Goal: Task Accomplishment & Management: Complete application form

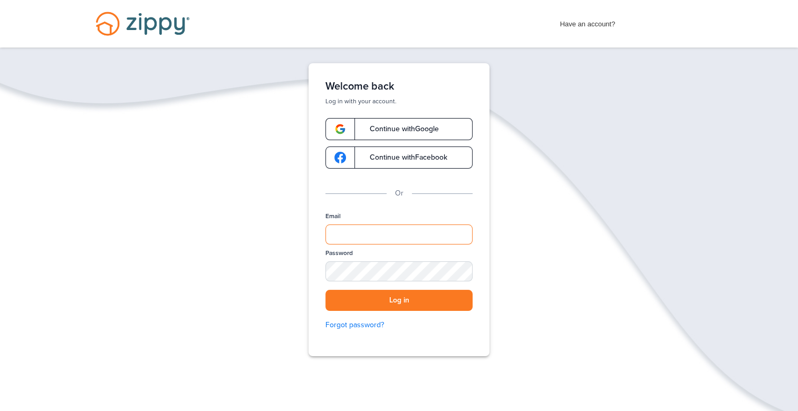
type input "**********"
click at [466, 270] on div "SHOW" at bounding box center [459, 272] width 23 height 10
click at [411, 300] on button "Log in" at bounding box center [398, 301] width 147 height 22
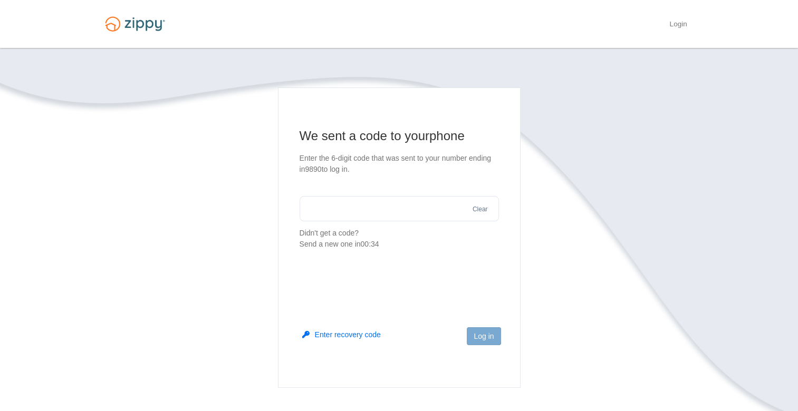
click at [319, 209] on input "text" at bounding box center [399, 208] width 199 height 25
type input "******"
click at [494, 341] on button "Log in" at bounding box center [484, 337] width 34 height 18
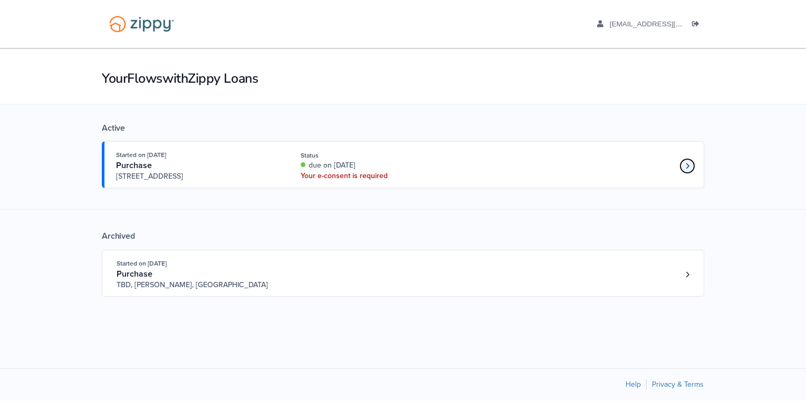
click at [681, 165] on link "Loan number 4227761" at bounding box center [687, 166] width 16 height 16
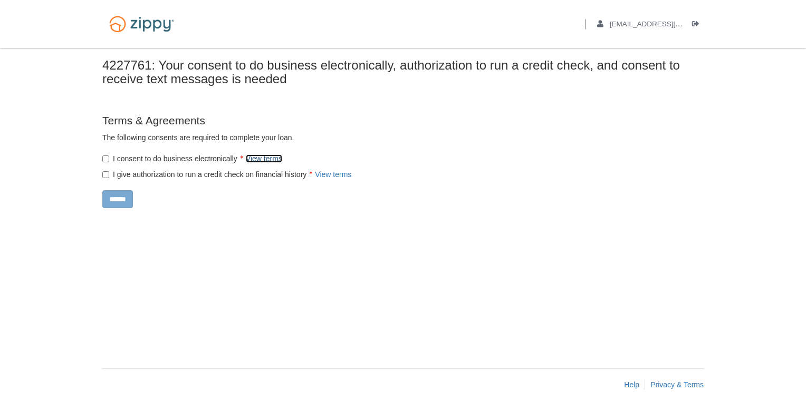
click at [270, 158] on link "View terms" at bounding box center [264, 159] width 36 height 8
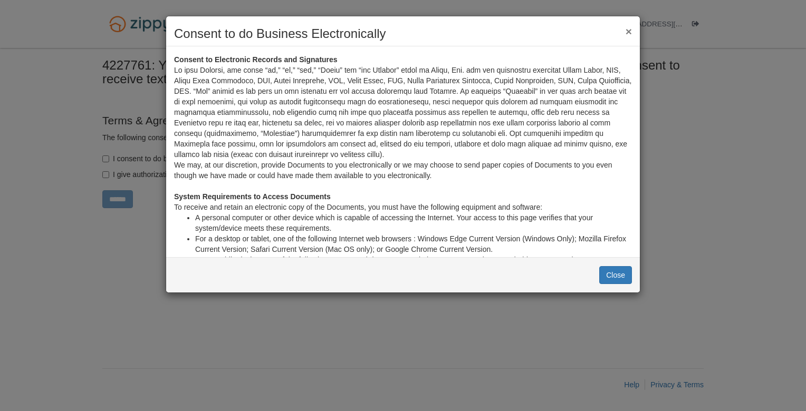
click at [630, 33] on button "×" at bounding box center [629, 31] width 6 height 11
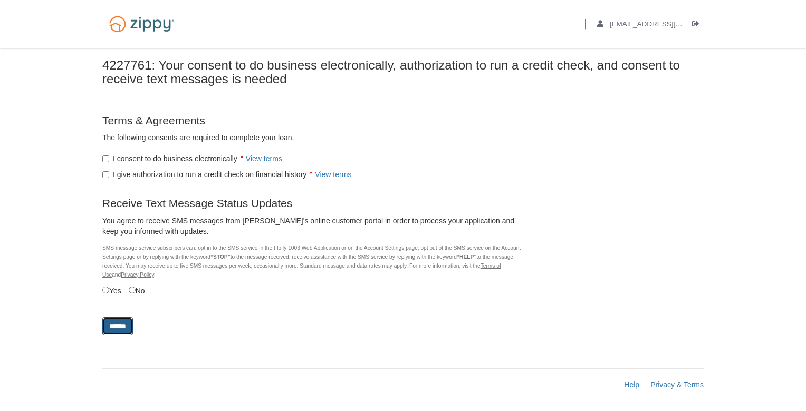
click at [118, 324] on input "******" at bounding box center [117, 327] width 31 height 18
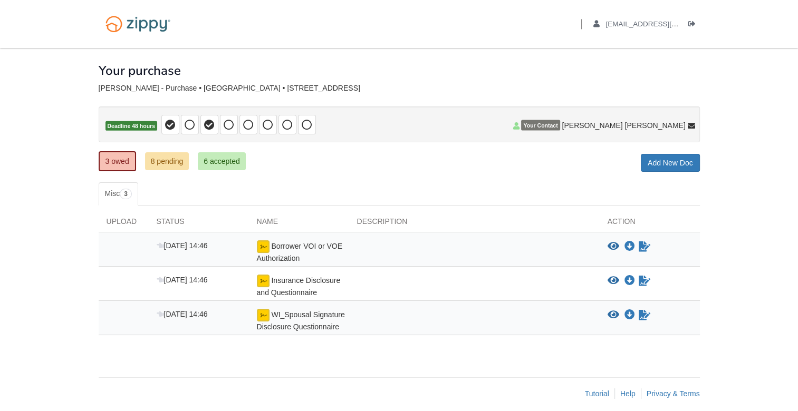
scroll to position [7, 0]
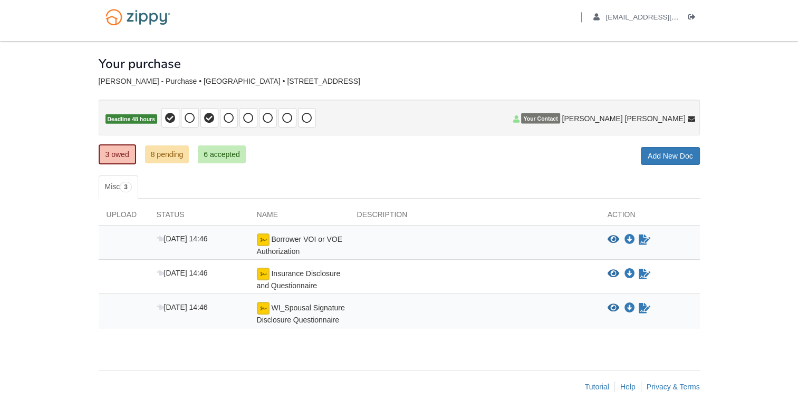
click at [354, 241] on div at bounding box center [474, 245] width 251 height 23
click at [647, 237] on icon "Sign Form" at bounding box center [645, 240] width 12 height 11
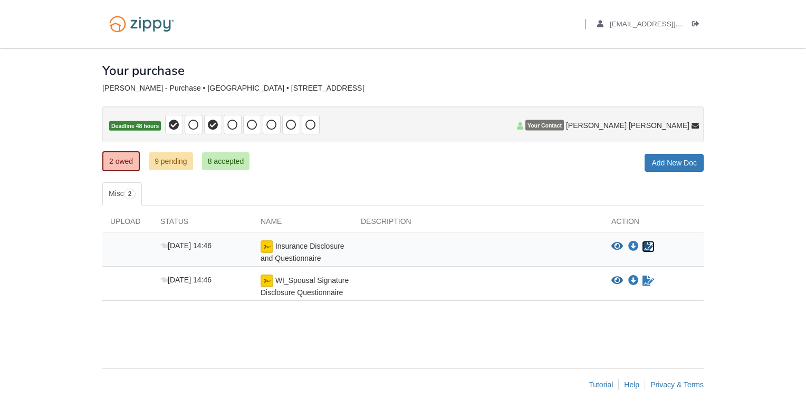
click at [650, 245] on icon "Sign Form" at bounding box center [648, 247] width 12 height 11
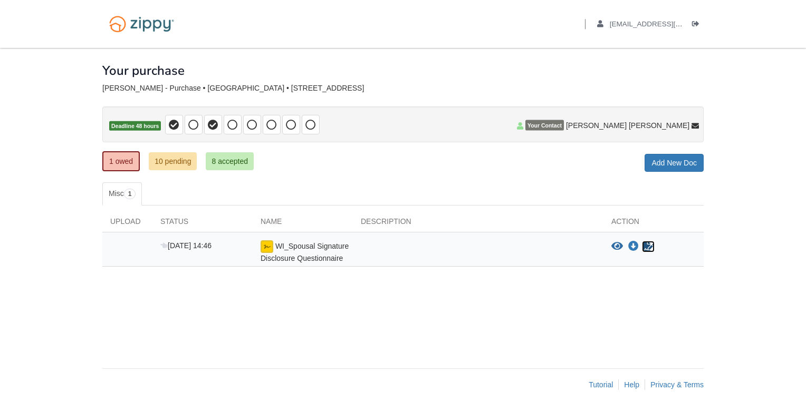
click at [651, 244] on icon "Sign Form" at bounding box center [648, 247] width 12 height 11
click at [121, 161] on link "1 owed" at bounding box center [120, 161] width 37 height 20
click at [309, 251] on div "WI_Spousal Signature Disclosure Questionnaire" at bounding box center [303, 252] width 100 height 23
click at [619, 245] on icon "View WI_Spousal Signature Disclosure Questionnaire" at bounding box center [617, 247] width 12 height 11
click at [635, 245] on icon "Download WI_Spousal Signature Disclosure Questionnaire" at bounding box center [633, 247] width 11 height 11
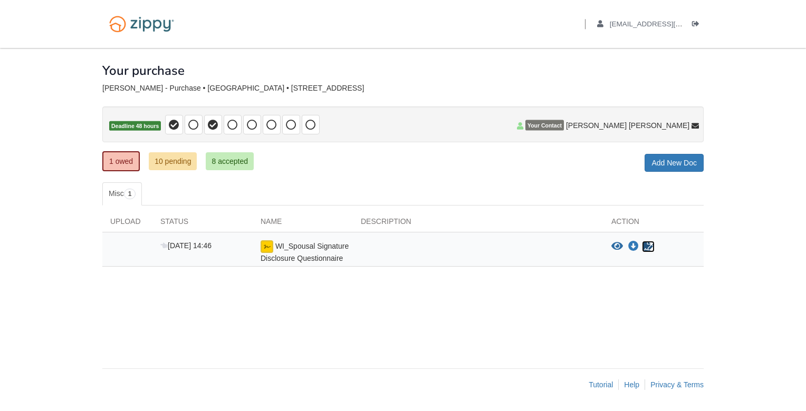
click at [654, 242] on icon "Sign Form" at bounding box center [648, 247] width 12 height 11
click at [172, 157] on link "10 pending" at bounding box center [173, 161] width 48 height 18
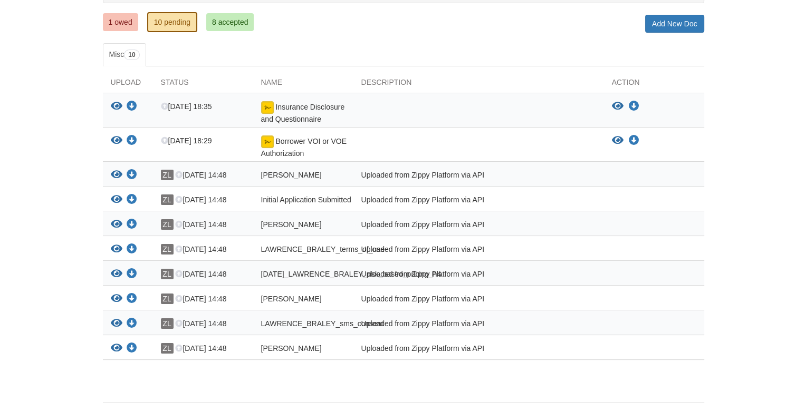
scroll to position [143, 0]
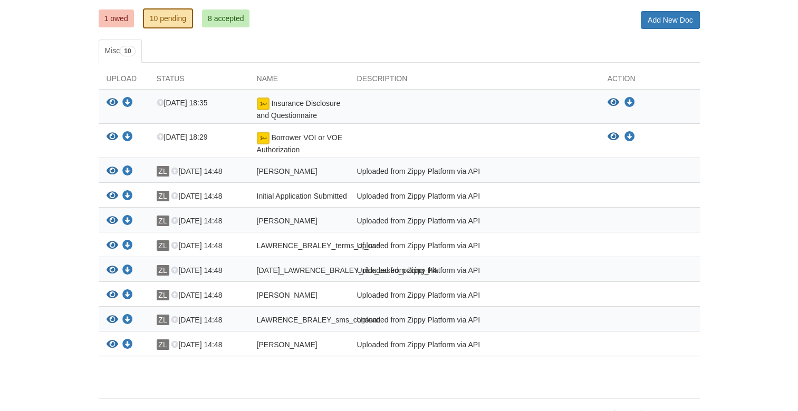
click at [456, 167] on div "Uploaded from Zippy Platform via API" at bounding box center [474, 173] width 251 height 14
click at [342, 163] on div "View your document Download your document ZL Aug 27 14:48 LAWRENCE_BRALEY_esign…" at bounding box center [399, 170] width 601 height 25
click at [110, 167] on icon "View LAWRENCE_BRALEY_esign_consent" at bounding box center [113, 171] width 12 height 11
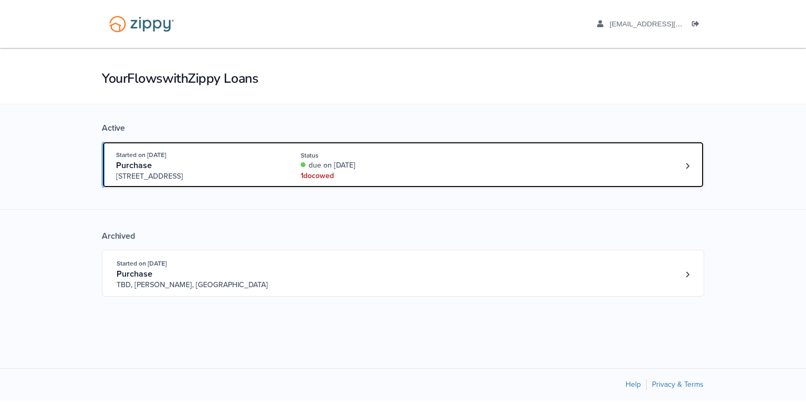
click at [165, 160] on div "Purchase" at bounding box center [196, 165] width 161 height 11
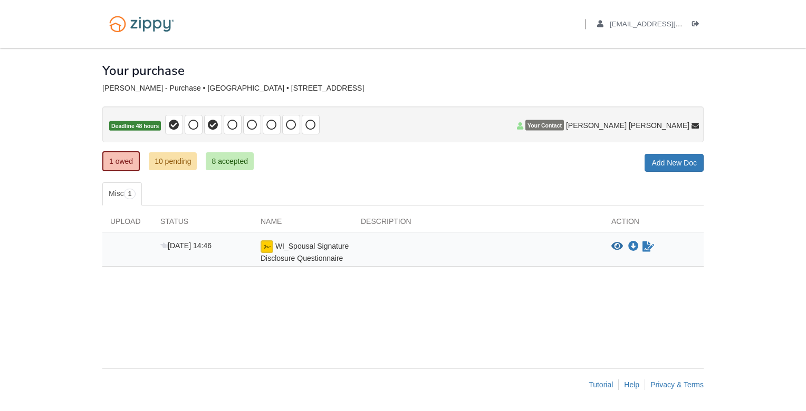
click at [272, 246] on img at bounding box center [267, 247] width 13 height 13
click at [172, 245] on span "[DATE] 14:46" at bounding box center [185, 246] width 51 height 8
